Goal: Task Accomplishment & Management: Manage account settings

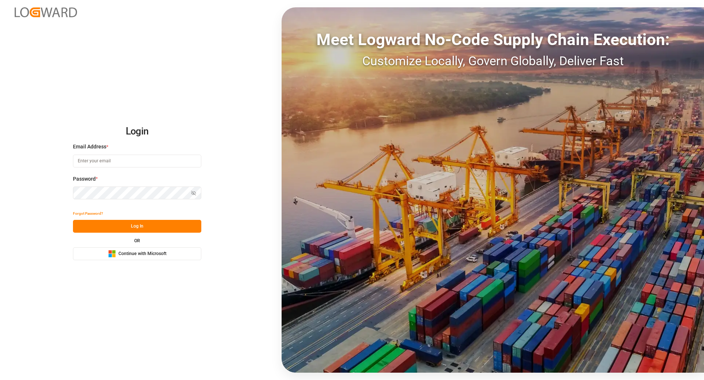
click at [132, 258] on button "Microsoft Logo Continue with Microsoft" at bounding box center [137, 254] width 128 height 13
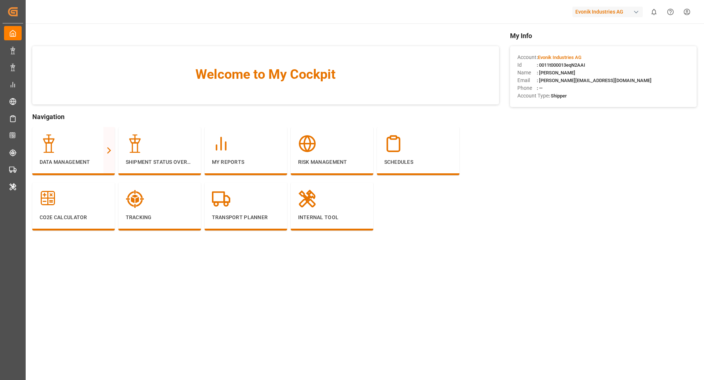
click at [610, 14] on div "Evonik Industries AG" at bounding box center [608, 12] width 70 height 11
type input "compo"
click at [594, 53] on div "CE Compo Expert" at bounding box center [609, 48] width 125 height 15
